Goal: Obtain resource: Download file/media

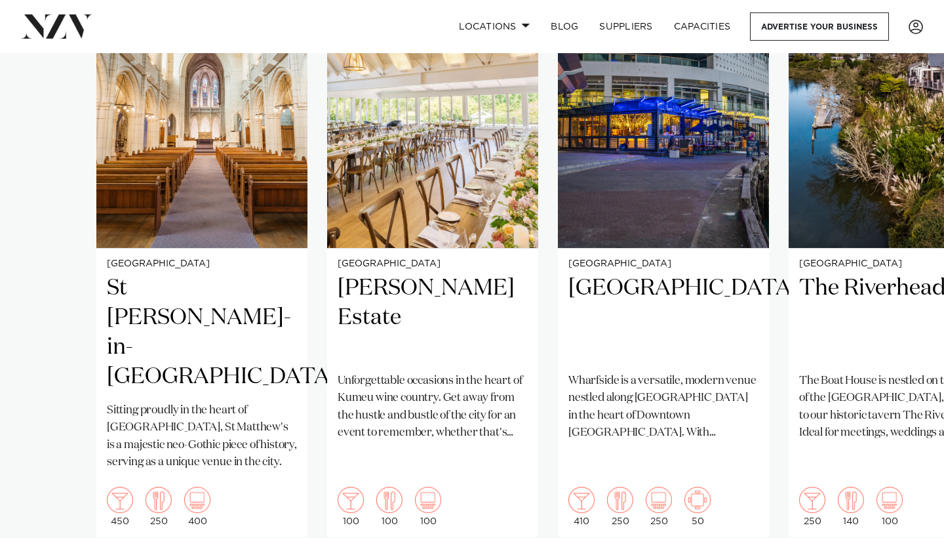
scroll to position [998, 0]
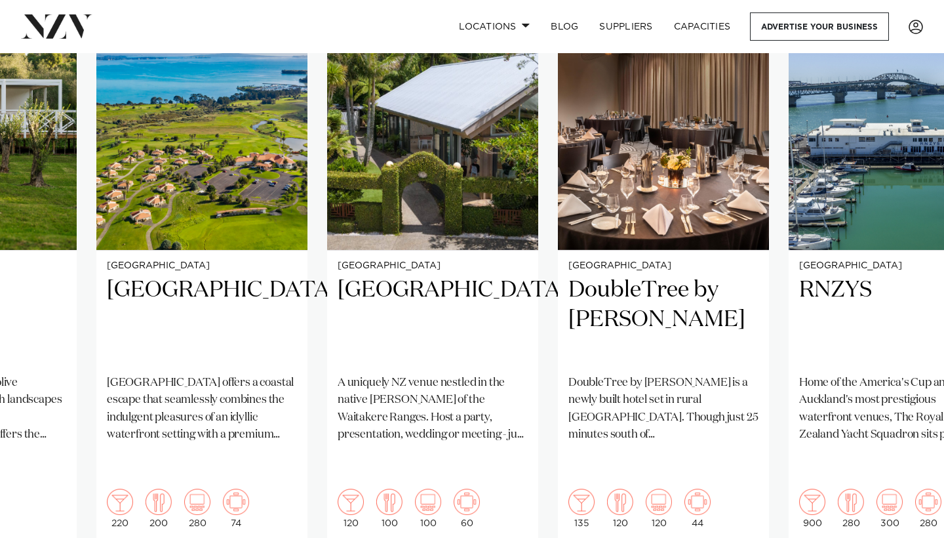
click at [897, 533] on swiper-container "Auckland St [PERSON_NAME]-in-[GEOGRAPHIC_DATA] Sitting proudly in the heart of …" at bounding box center [472, 284] width 944 height 635
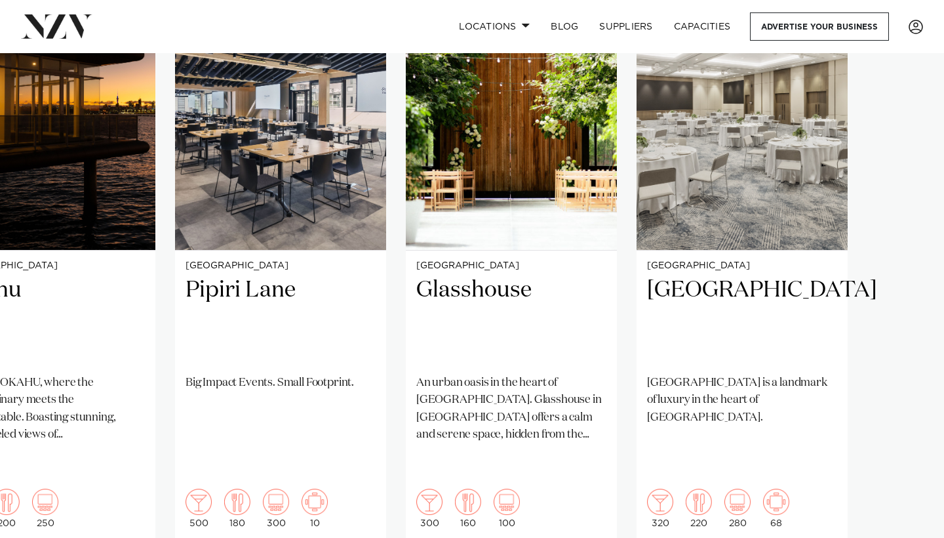
click at [906, 524] on swiper-container "Auckland St [PERSON_NAME]-in-[GEOGRAPHIC_DATA] Sitting proudly in the heart of …" at bounding box center [472, 284] width 944 height 635
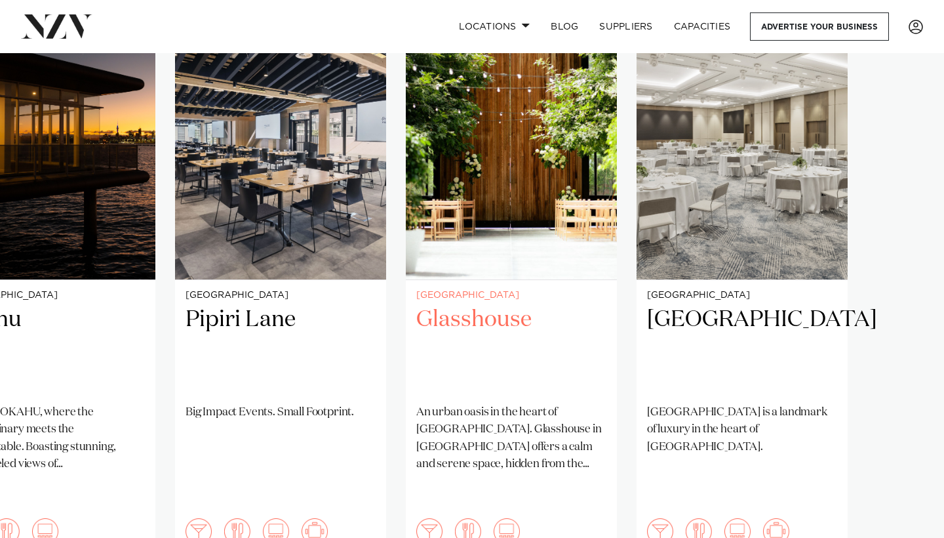
scroll to position [962, 0]
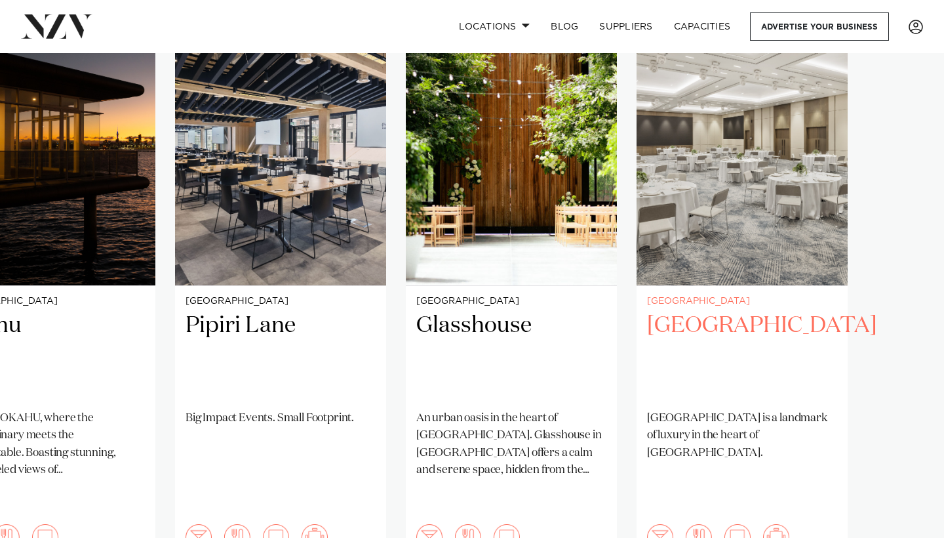
click at [682, 338] on h2 "[GEOGRAPHIC_DATA]" at bounding box center [742, 355] width 190 height 88
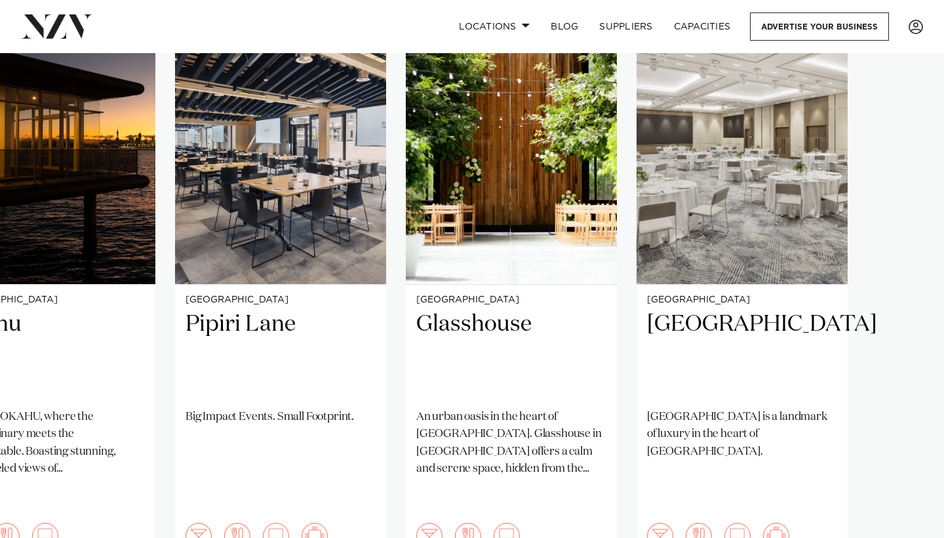
scroll to position [964, 0]
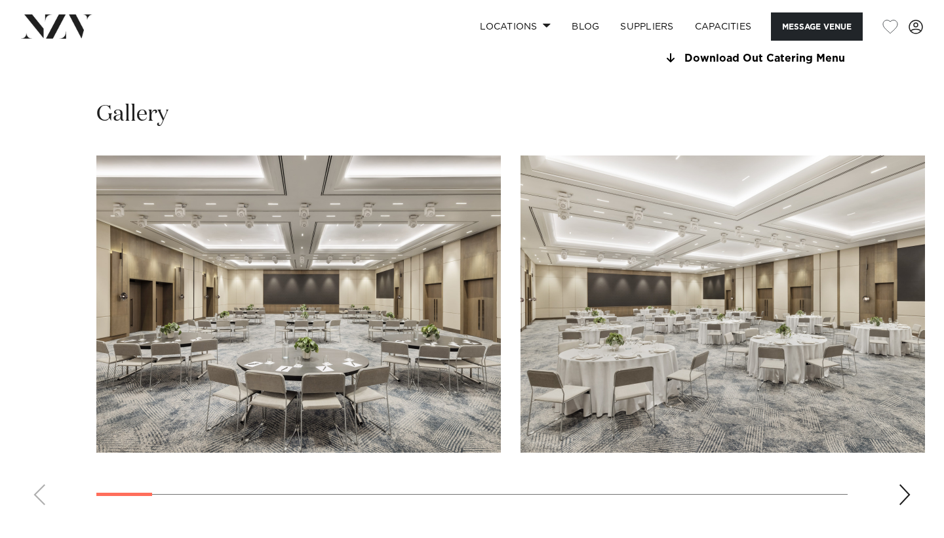
scroll to position [1194, 0]
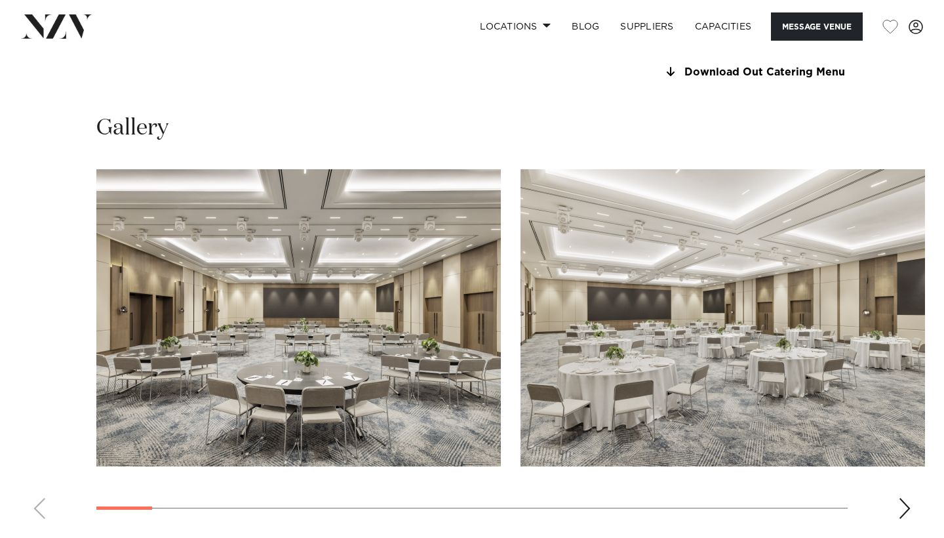
click at [907, 498] on div "Next slide" at bounding box center [904, 508] width 13 height 21
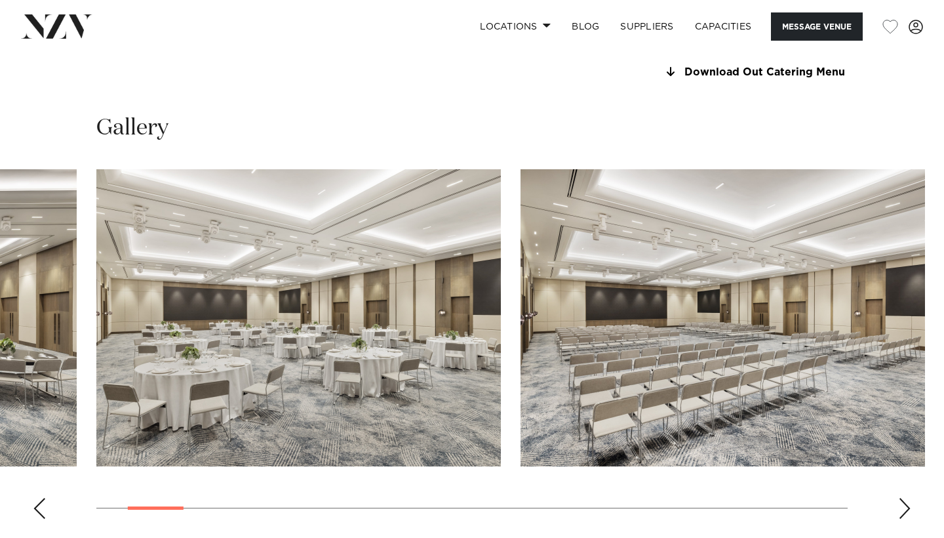
click at [907, 498] on div "Next slide" at bounding box center [904, 508] width 13 height 21
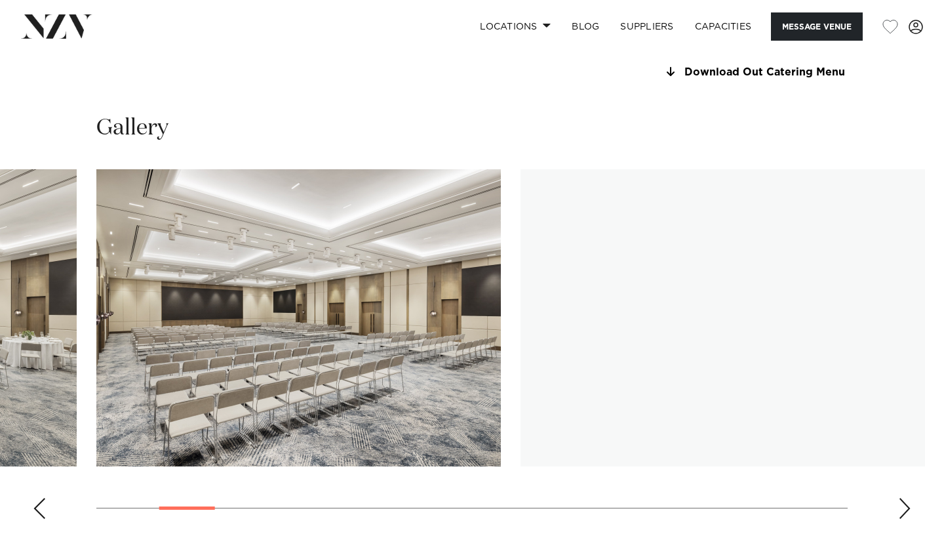
click at [907, 498] on div "Next slide" at bounding box center [904, 508] width 13 height 21
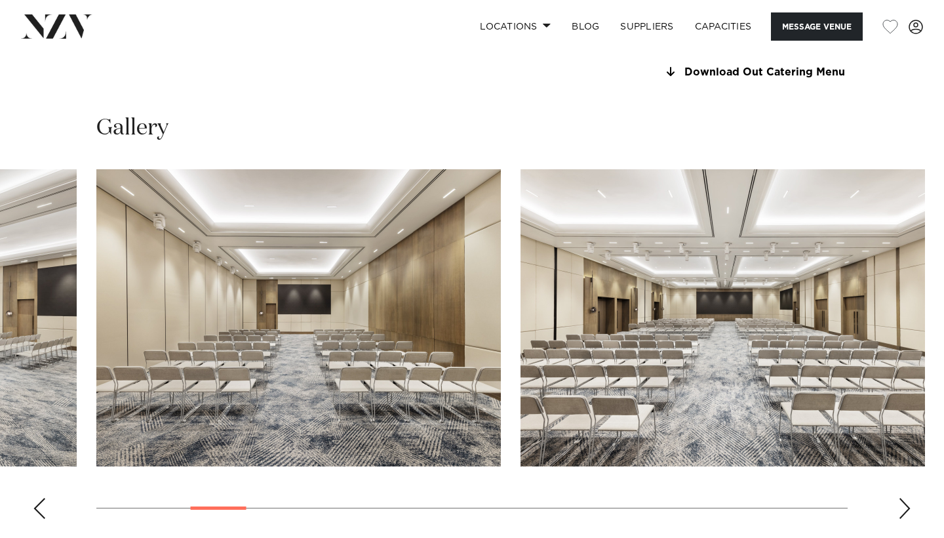
click at [908, 498] on div "Next slide" at bounding box center [904, 508] width 13 height 21
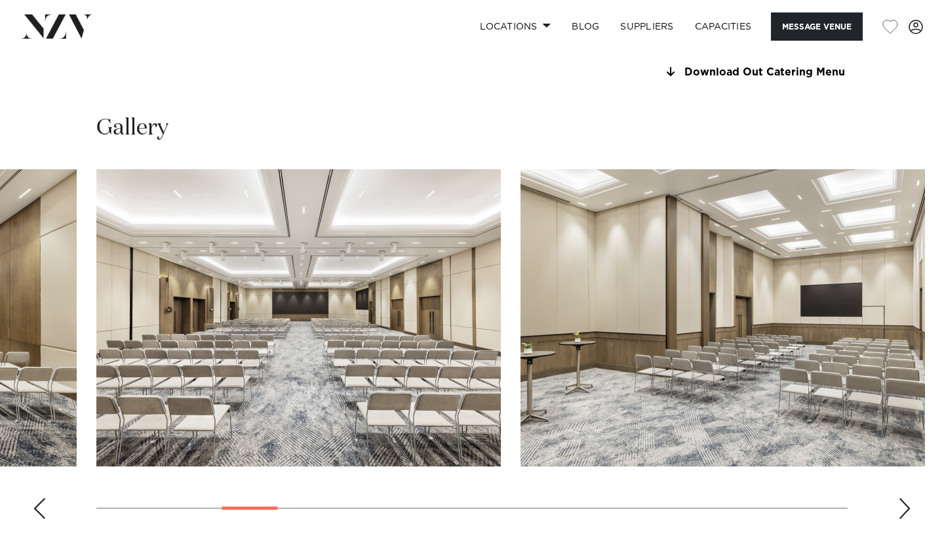
click at [908, 498] on div "Next slide" at bounding box center [904, 508] width 13 height 21
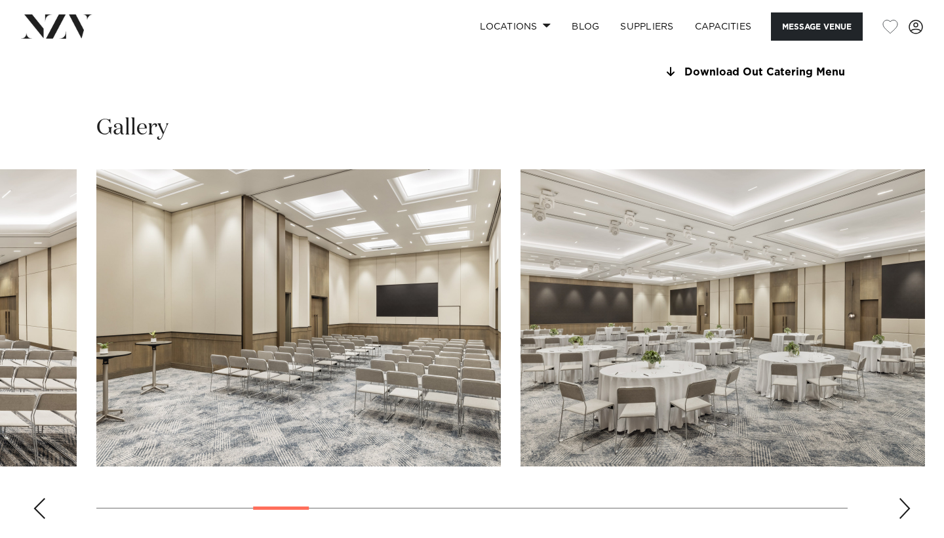
click at [908, 498] on div "Next slide" at bounding box center [904, 508] width 13 height 21
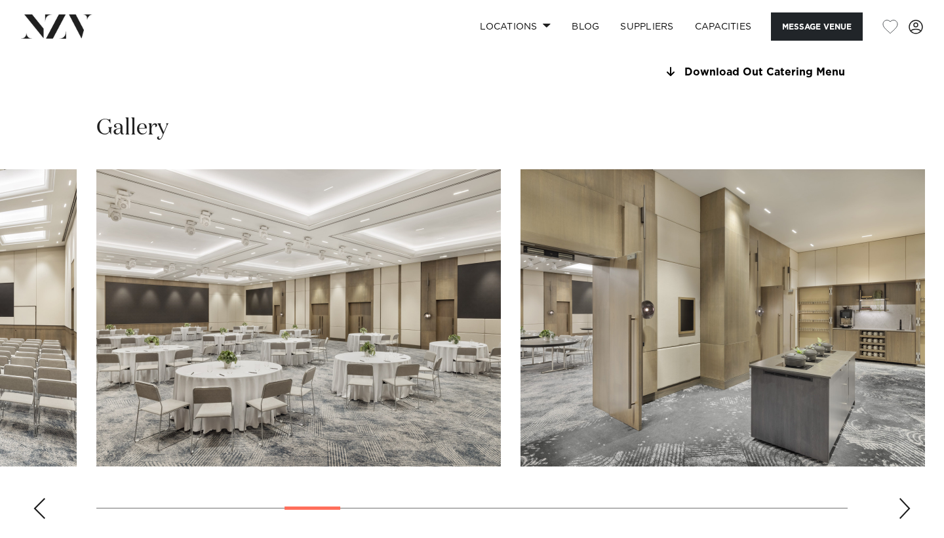
click at [909, 498] on div "Next slide" at bounding box center [904, 508] width 13 height 21
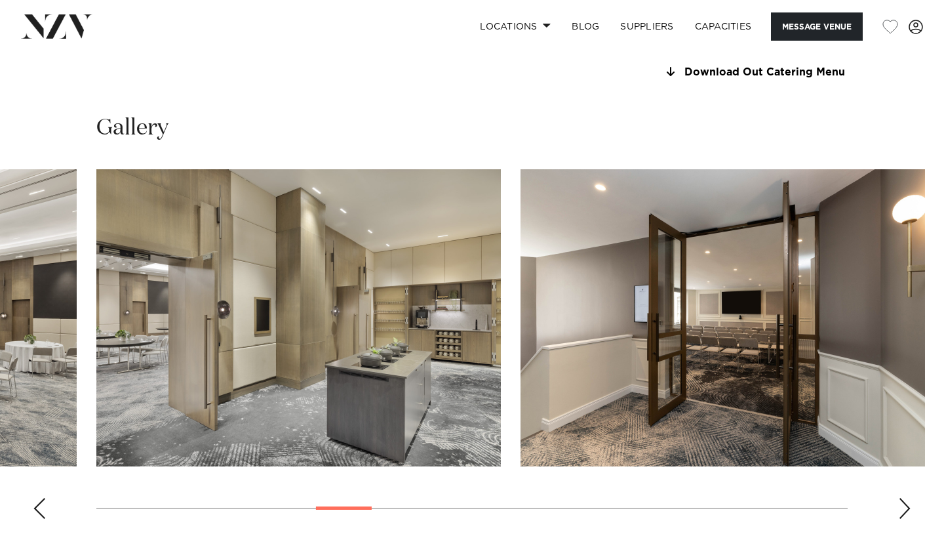
click at [909, 498] on div "Next slide" at bounding box center [904, 508] width 13 height 21
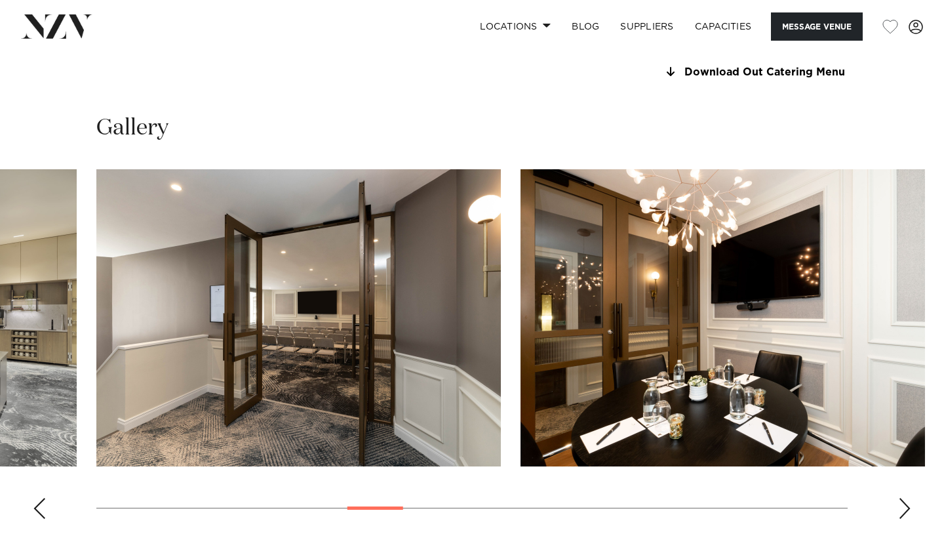
click at [909, 498] on div "Next slide" at bounding box center [904, 508] width 13 height 21
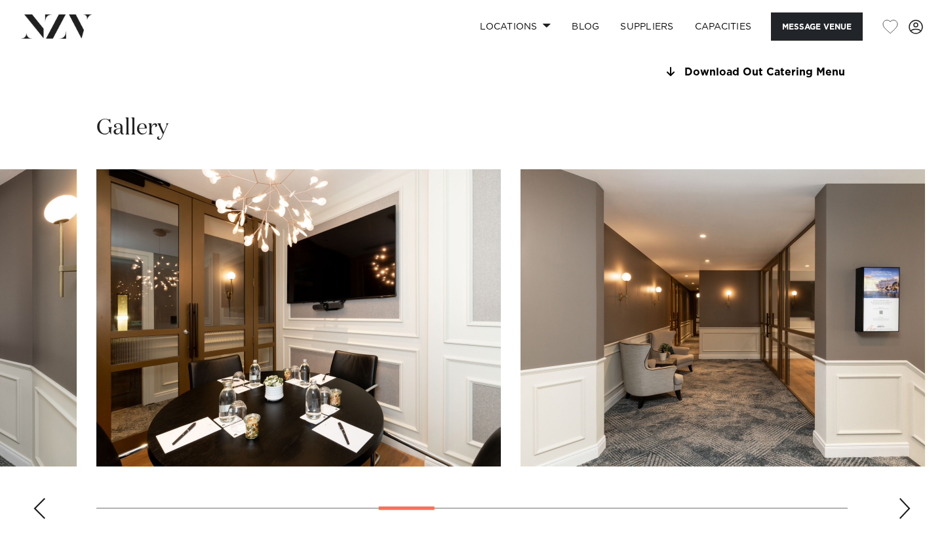
click at [909, 498] on div "Next slide" at bounding box center [904, 508] width 13 height 21
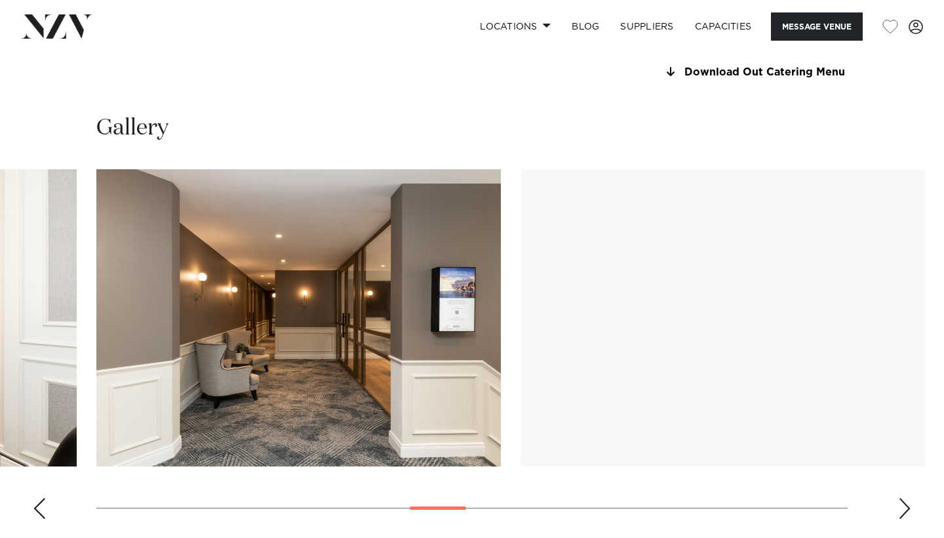
click at [909, 498] on div "Next slide" at bounding box center [904, 508] width 13 height 21
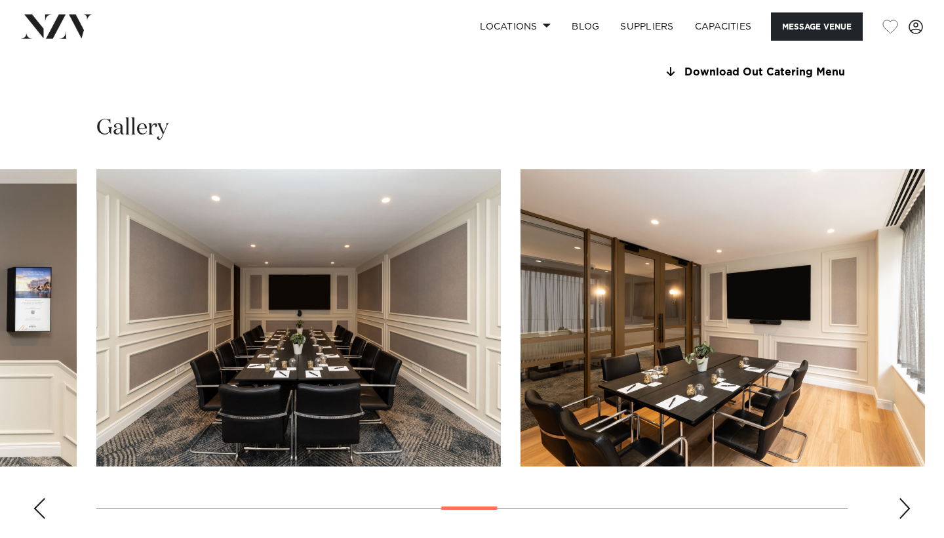
click at [909, 498] on div "Next slide" at bounding box center [904, 508] width 13 height 21
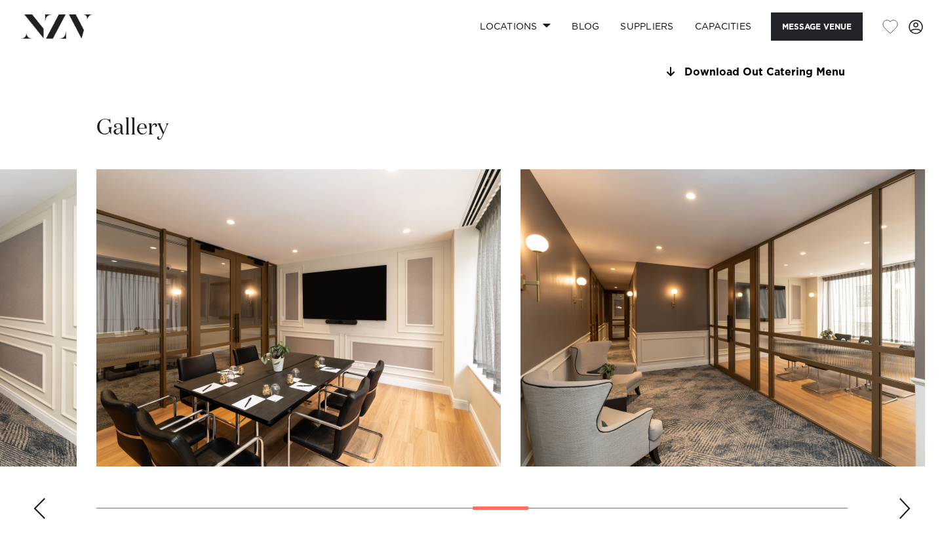
click at [909, 498] on div "Next slide" at bounding box center [904, 508] width 13 height 21
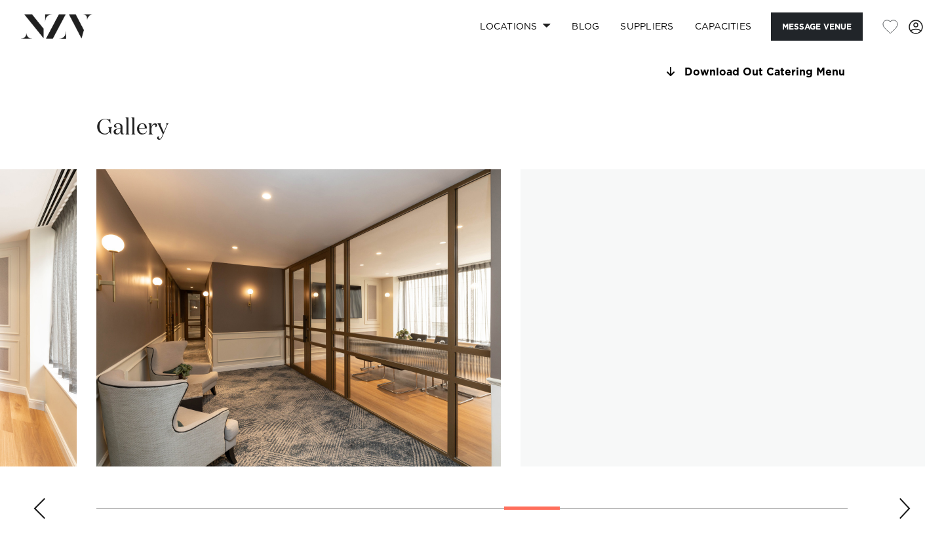
click at [909, 498] on div "Next slide" at bounding box center [904, 508] width 13 height 21
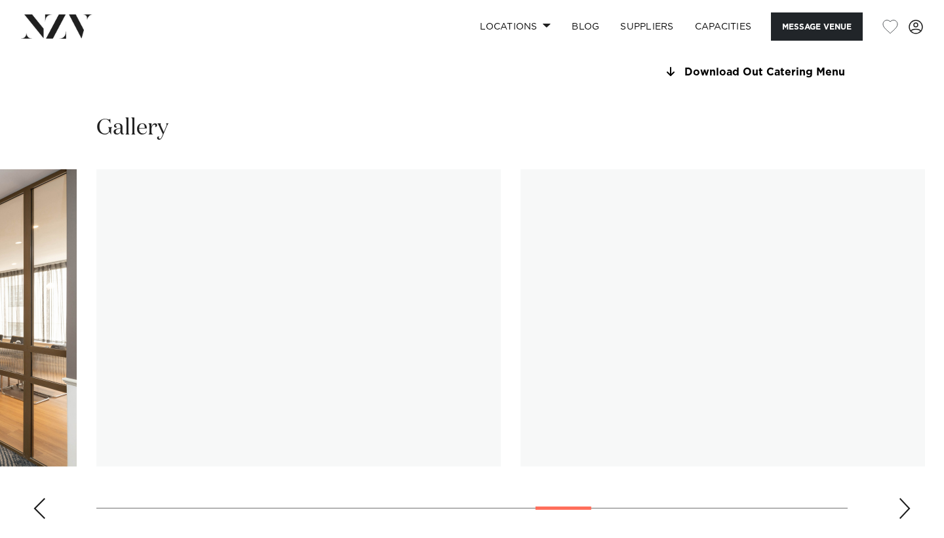
click at [909, 498] on div "Next slide" at bounding box center [904, 508] width 13 height 21
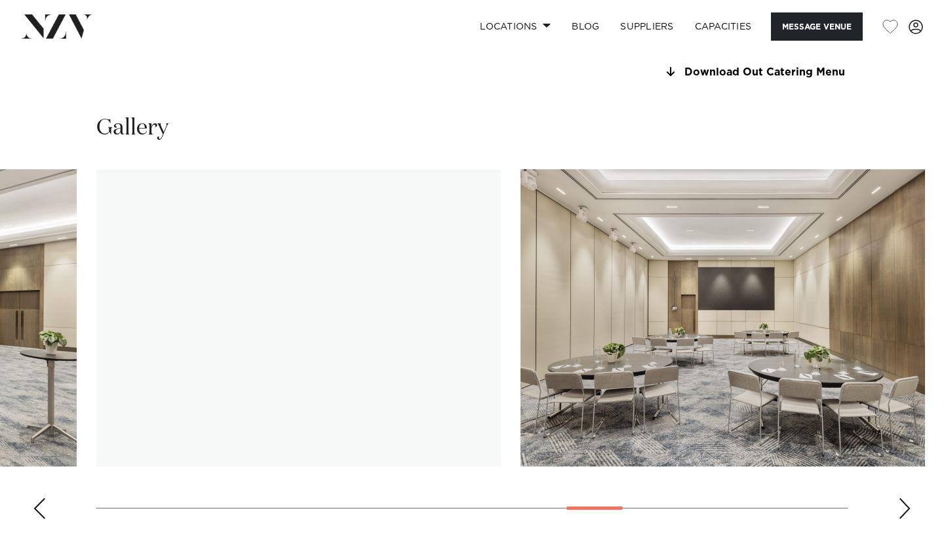
click at [909, 498] on div "Next slide" at bounding box center [904, 508] width 13 height 21
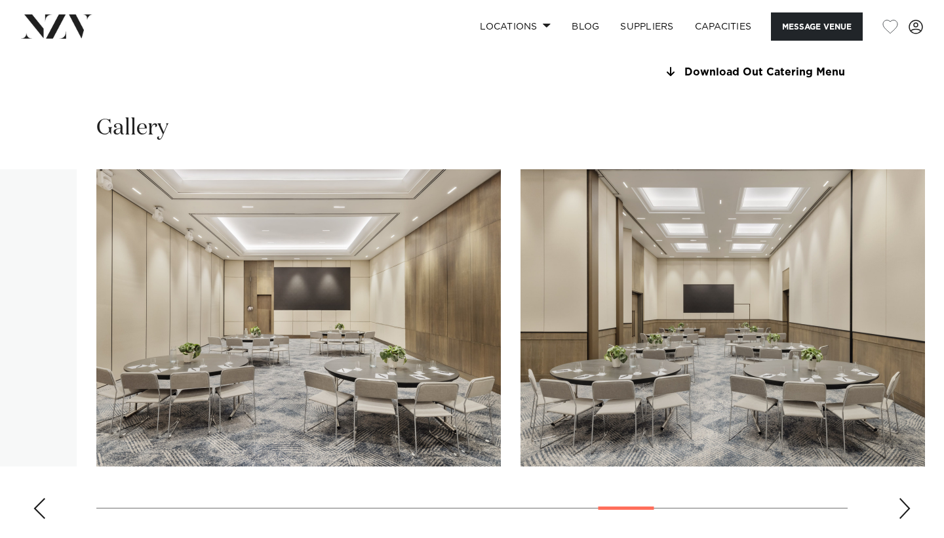
click at [909, 498] on div "Next slide" at bounding box center [904, 508] width 13 height 21
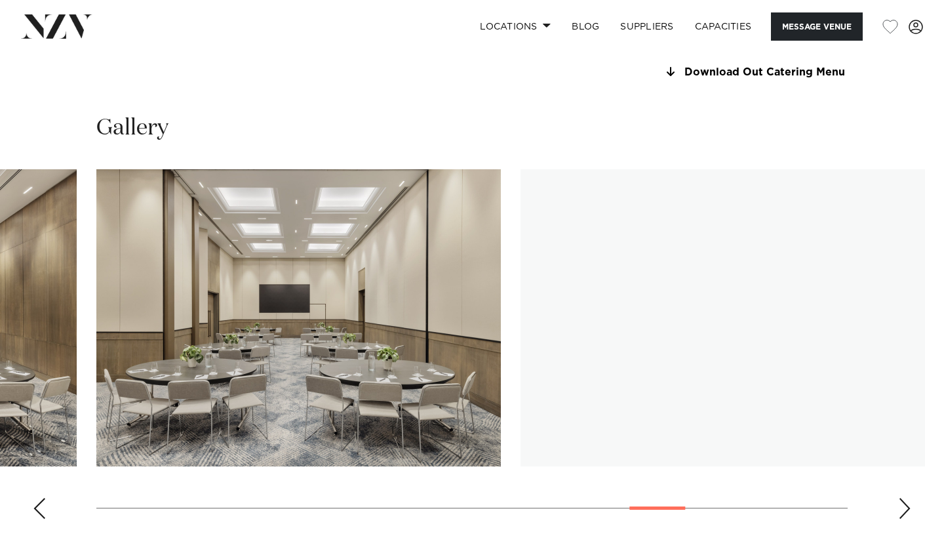
click at [909, 498] on div "Next slide" at bounding box center [904, 508] width 13 height 21
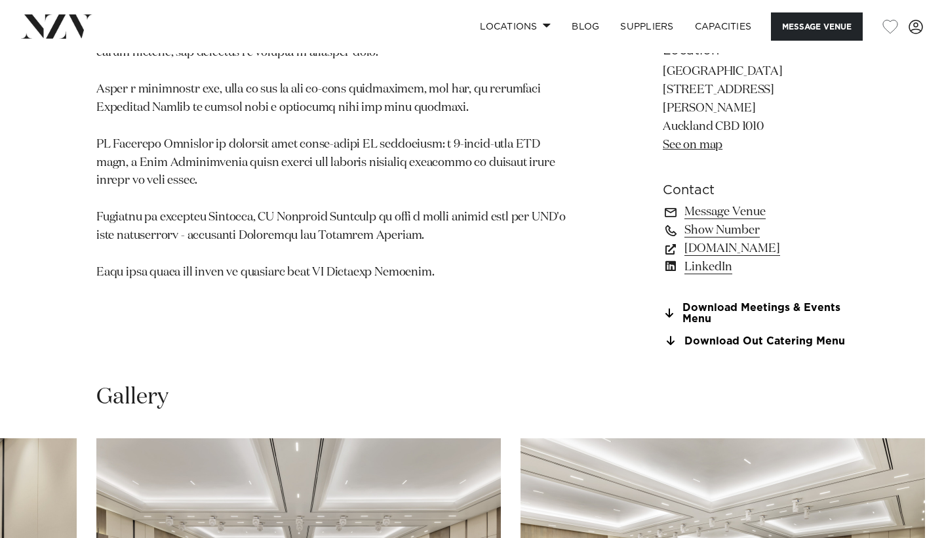
scroll to position [864, 0]
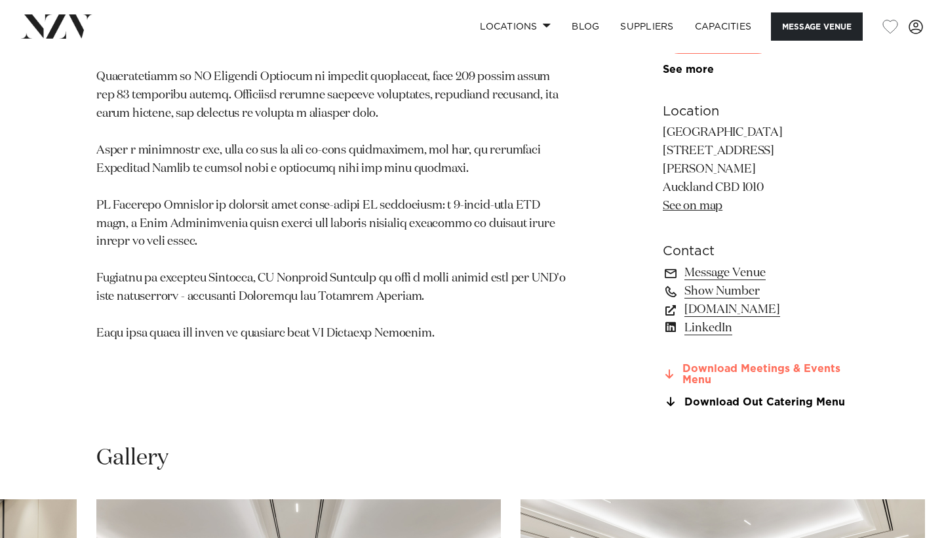
click at [754, 363] on link "Download Meetings & Events Menu" at bounding box center [755, 374] width 185 height 22
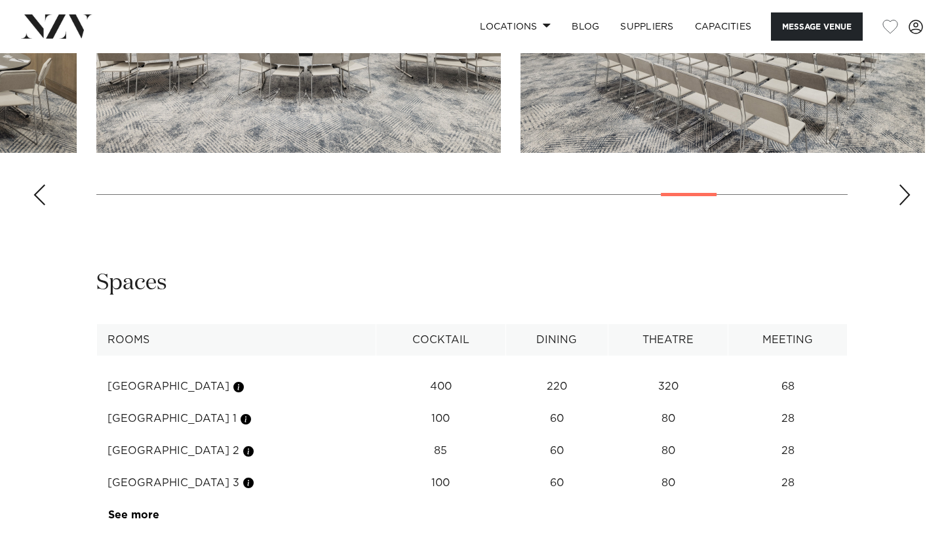
scroll to position [1506, 0]
click at [325, 273] on div "Spaces" at bounding box center [471, 283] width 751 height 29
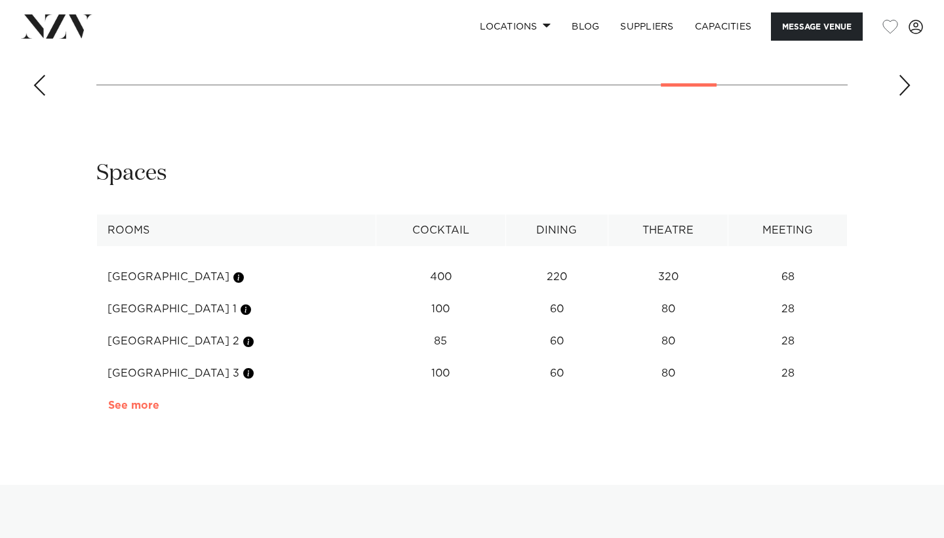
click at [131, 400] on link "See more" at bounding box center [159, 405] width 102 height 10
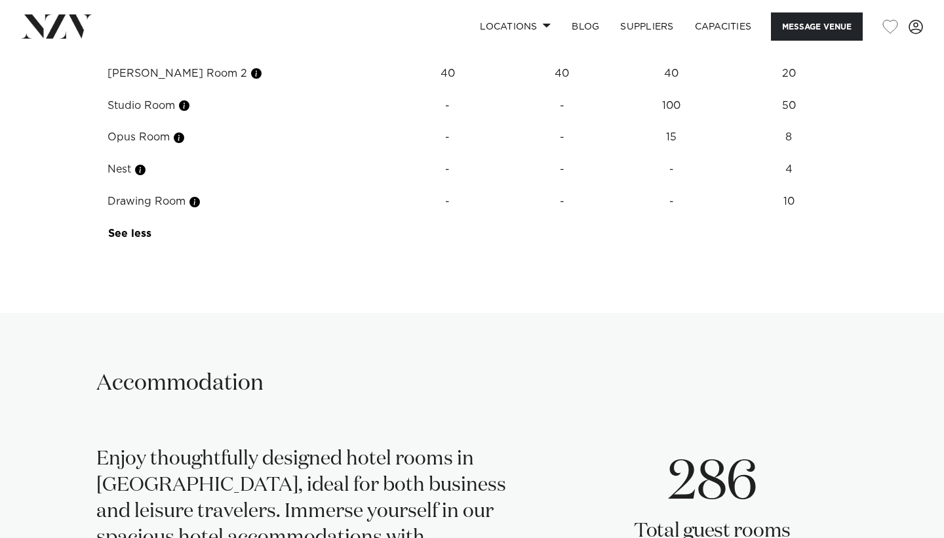
scroll to position [2018, 0]
